Goal: Answer question/provide support: Share knowledge or assist other users

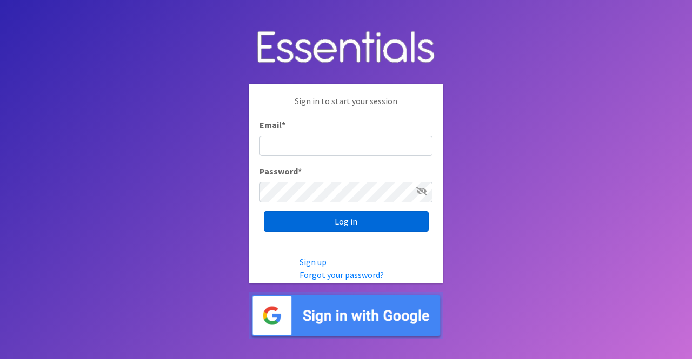
type input "[PERSON_NAME][EMAIL_ADDRESS][DOMAIN_NAME]"
click at [336, 225] on input "Log in" at bounding box center [346, 221] width 165 height 21
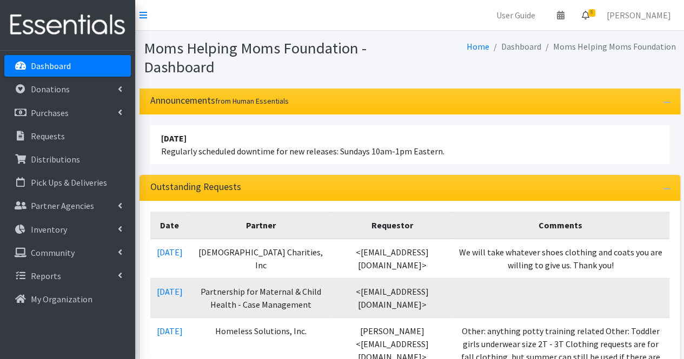
click at [595, 16] on span "8" at bounding box center [591, 13] width 7 height 8
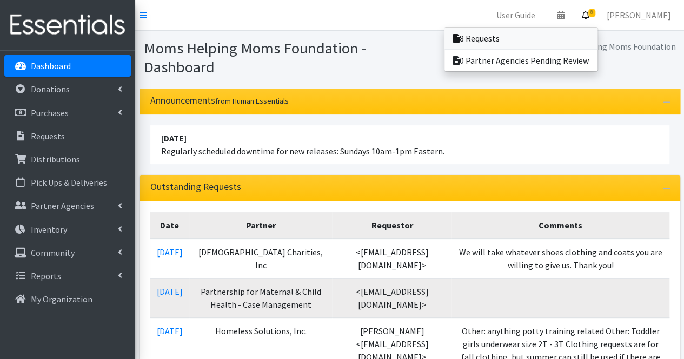
click at [509, 37] on link "8 Requests" at bounding box center [520, 39] width 153 height 22
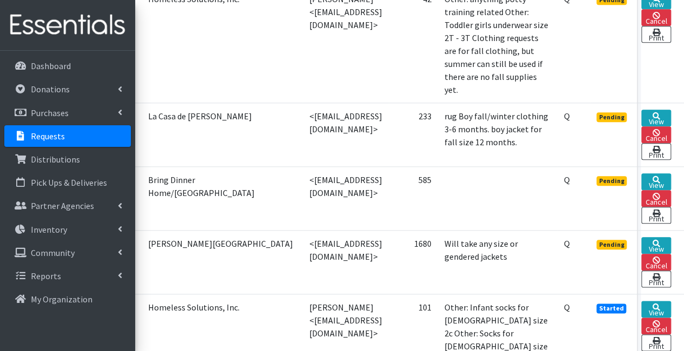
scroll to position [485, 91]
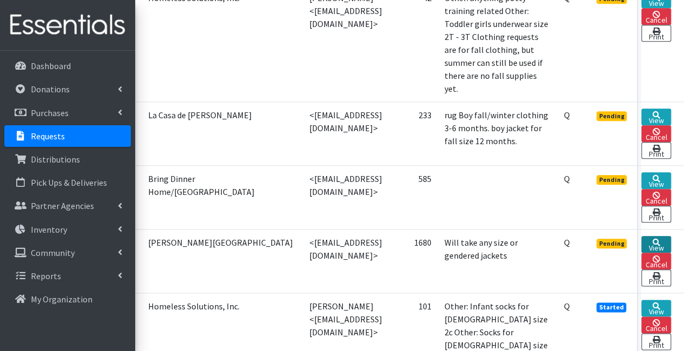
click at [654, 236] on link "View" at bounding box center [656, 244] width 30 height 17
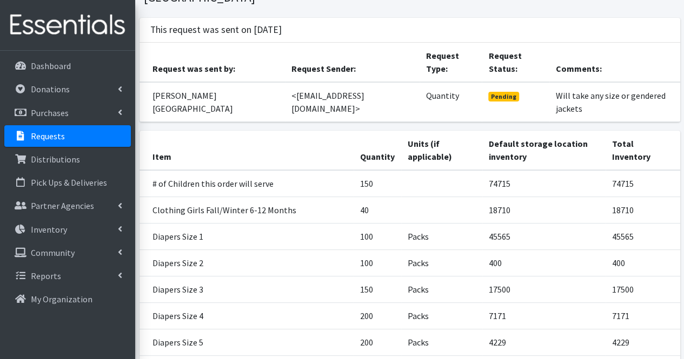
scroll to position [42, 0]
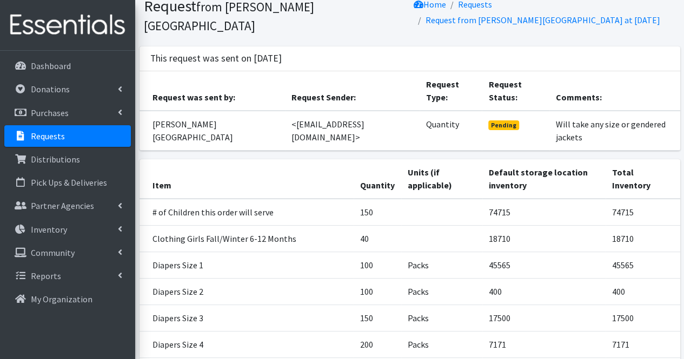
click at [69, 137] on link "Requests" at bounding box center [67, 136] width 126 height 22
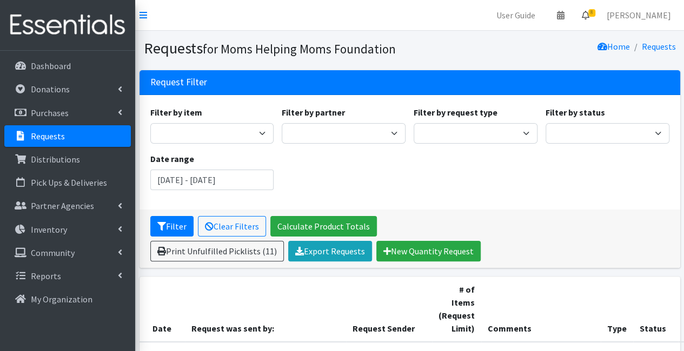
click at [589, 15] on icon at bounding box center [586, 15] width 8 height 9
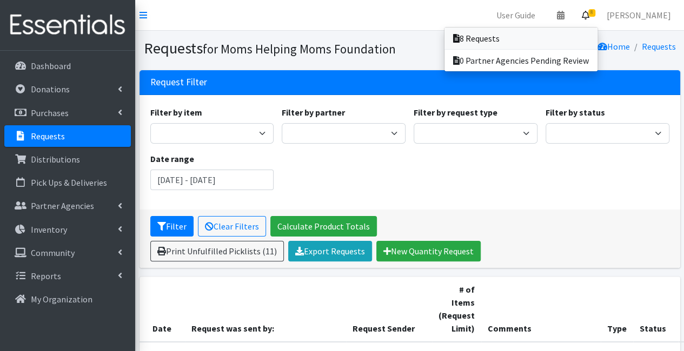
click at [577, 37] on link "8 Requests" at bounding box center [520, 39] width 153 height 22
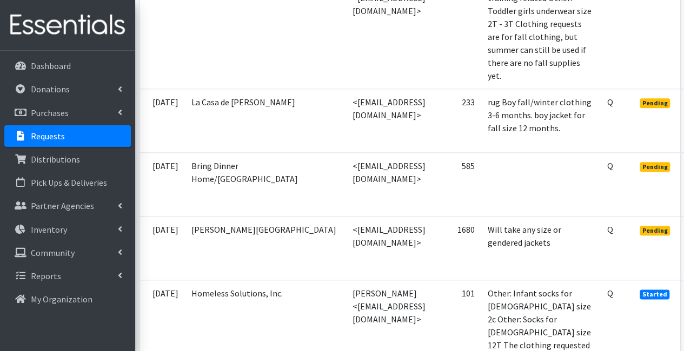
scroll to position [498, 92]
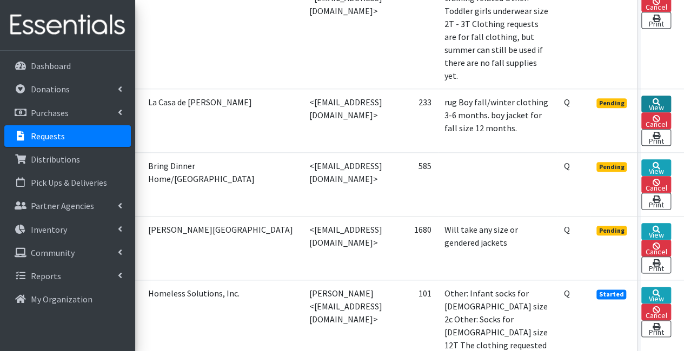
click at [647, 96] on link "View" at bounding box center [656, 104] width 30 height 17
